Goal: Task Accomplishment & Management: Use online tool/utility

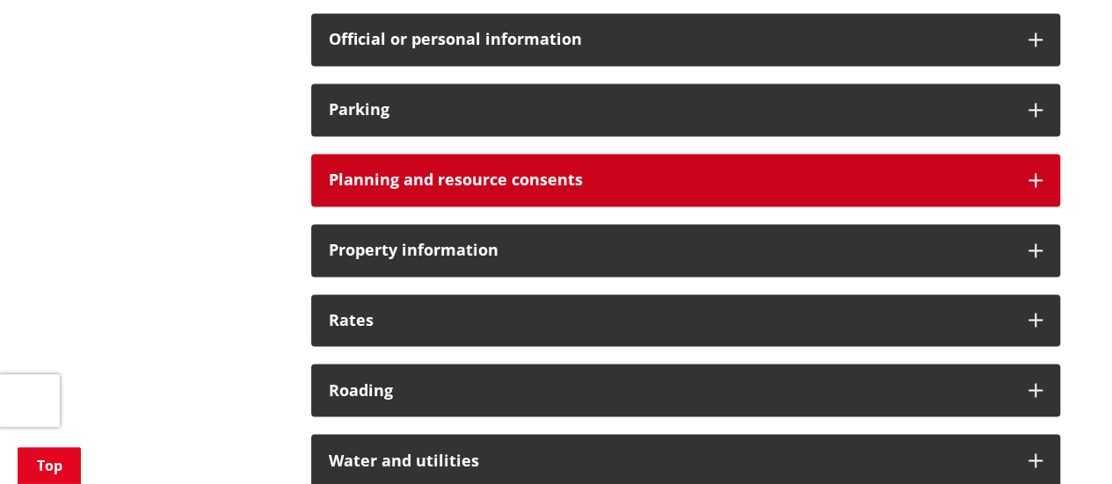
scroll to position [1406, 0]
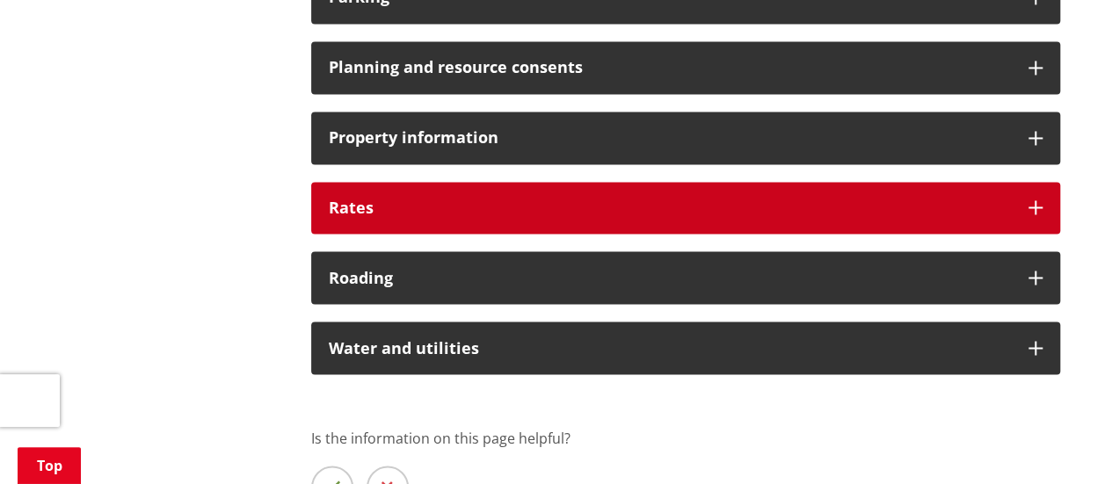
click at [790, 217] on div "Rates" at bounding box center [685, 208] width 749 height 53
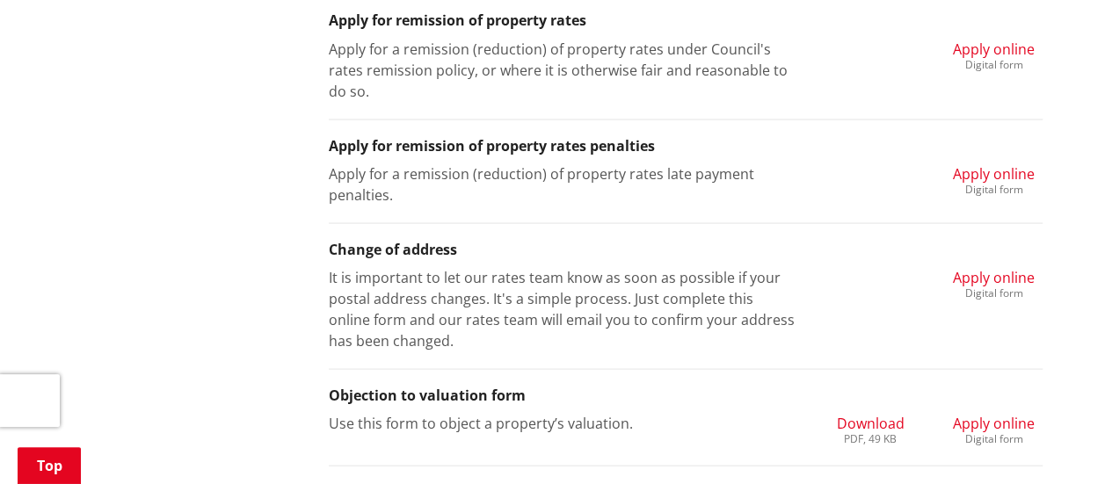
scroll to position [1582, 0]
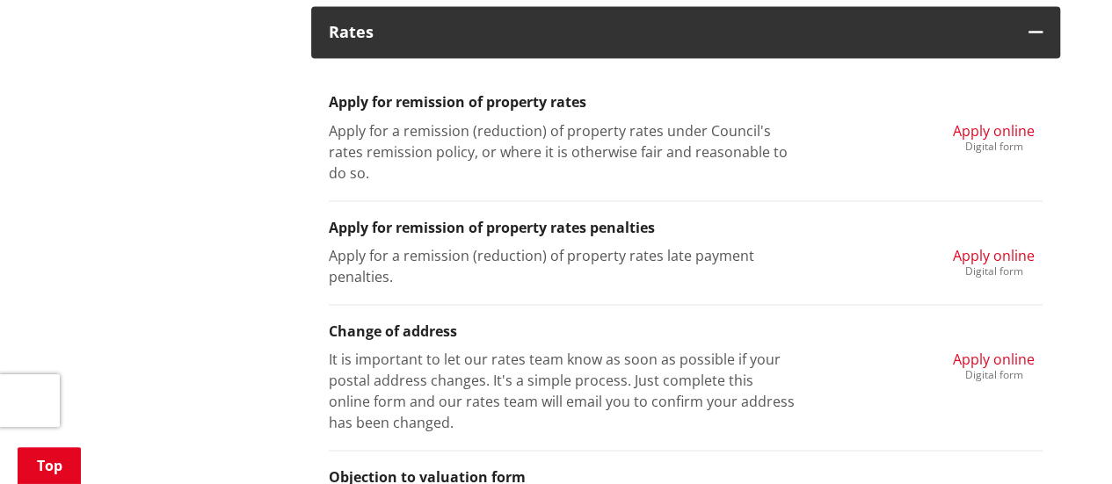
click at [1023, 265] on div "Digital form" at bounding box center [994, 270] width 82 height 11
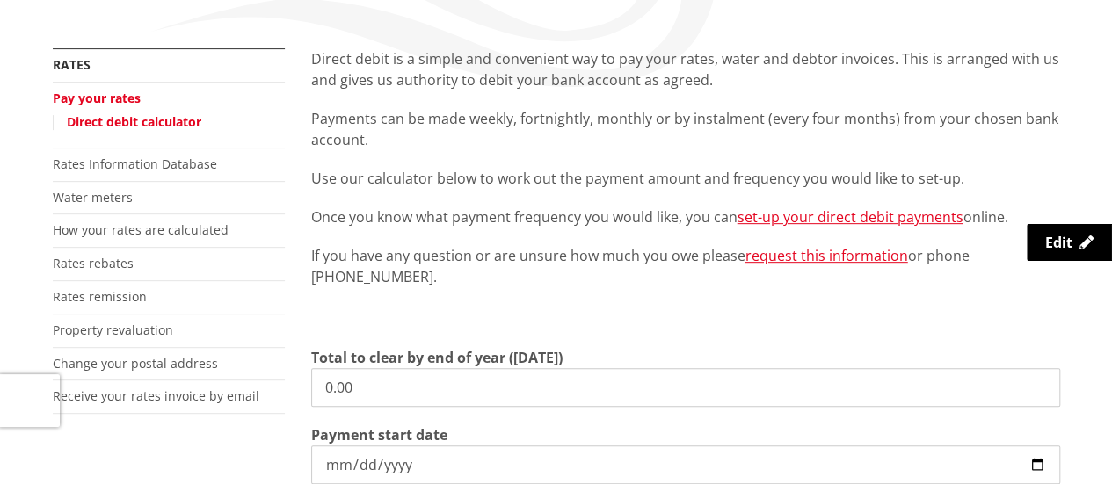
scroll to position [527, 0]
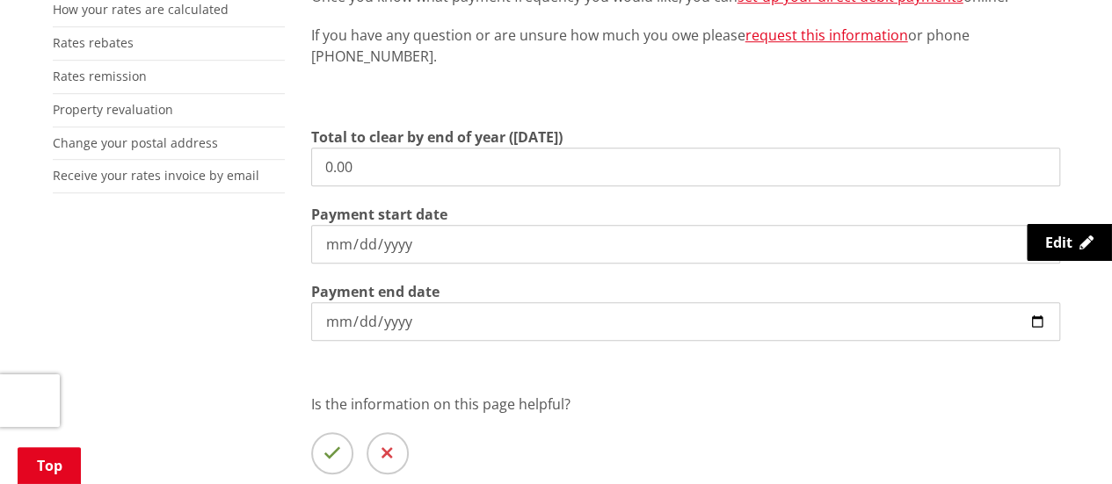
click at [402, 164] on input "0.00" at bounding box center [685, 167] width 749 height 39
drag, startPoint x: 371, startPoint y: 175, endPoint x: 294, endPoint y: 94, distance: 111.9
click at [309, 161] on div "Direct debit is a simple and convenient way to pay your rates, water and debtor…" at bounding box center [685, 189] width 775 height 722
drag, startPoint x: 439, startPoint y: 158, endPoint x: 112, endPoint y: 149, distance: 327.9
click at [112, 151] on div "More from this section Rates Pay your rates Direct debit calculator Rates Infor…" at bounding box center [556, 189] width 1033 height 722
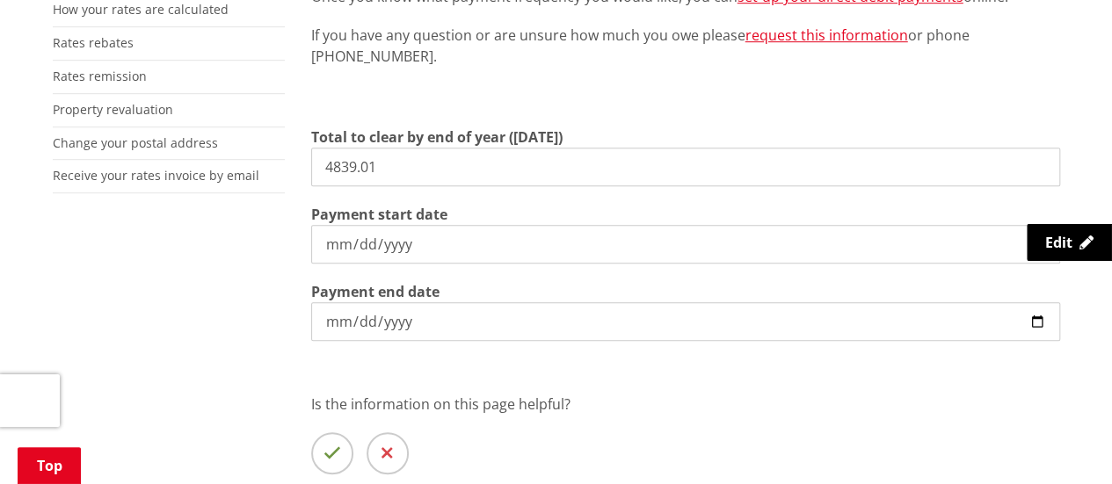
type input "4,839.01"
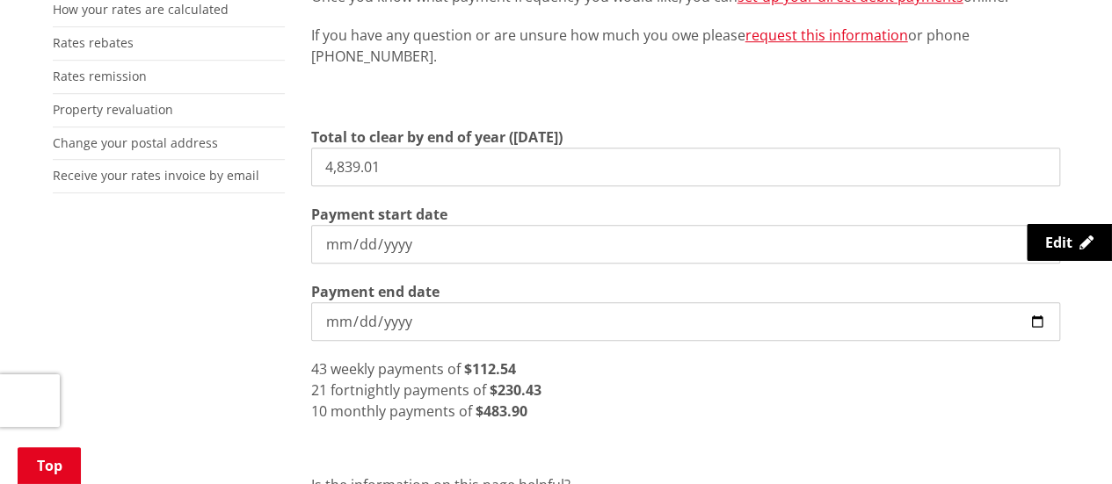
type input "[DATE]"
click at [657, 381] on div "21 fortnightly payments of $230.43" at bounding box center [685, 390] width 749 height 21
click at [353, 169] on input "4,839.01" at bounding box center [685, 167] width 749 height 39
click at [368, 165] on input "4,989.01" at bounding box center [685, 167] width 749 height 39
type input "4,989.91"
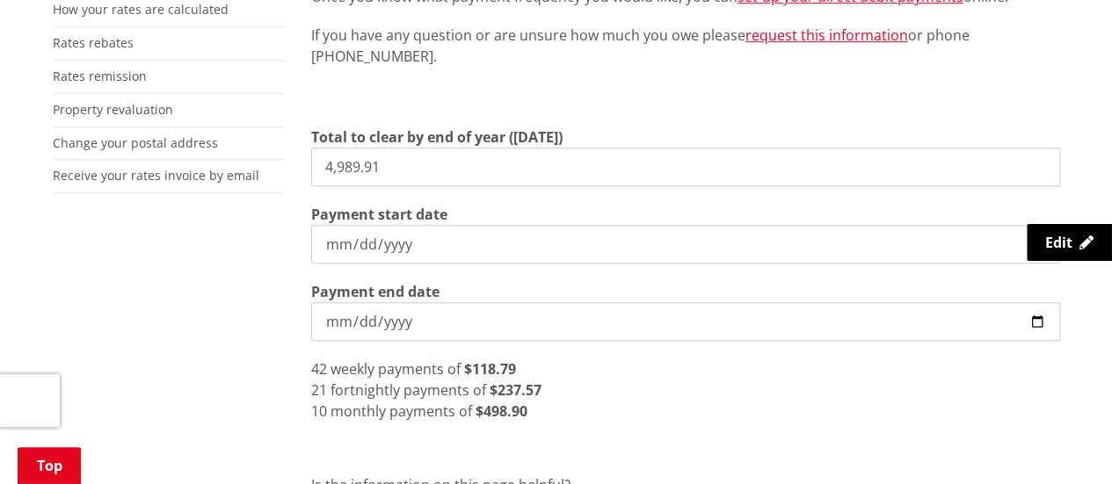
click at [605, 435] on div "Direct debit is a simple and convenient way to pay your rates, water and debtor…" at bounding box center [685, 229] width 775 height 803
